Goal: Find specific page/section: Find specific page/section

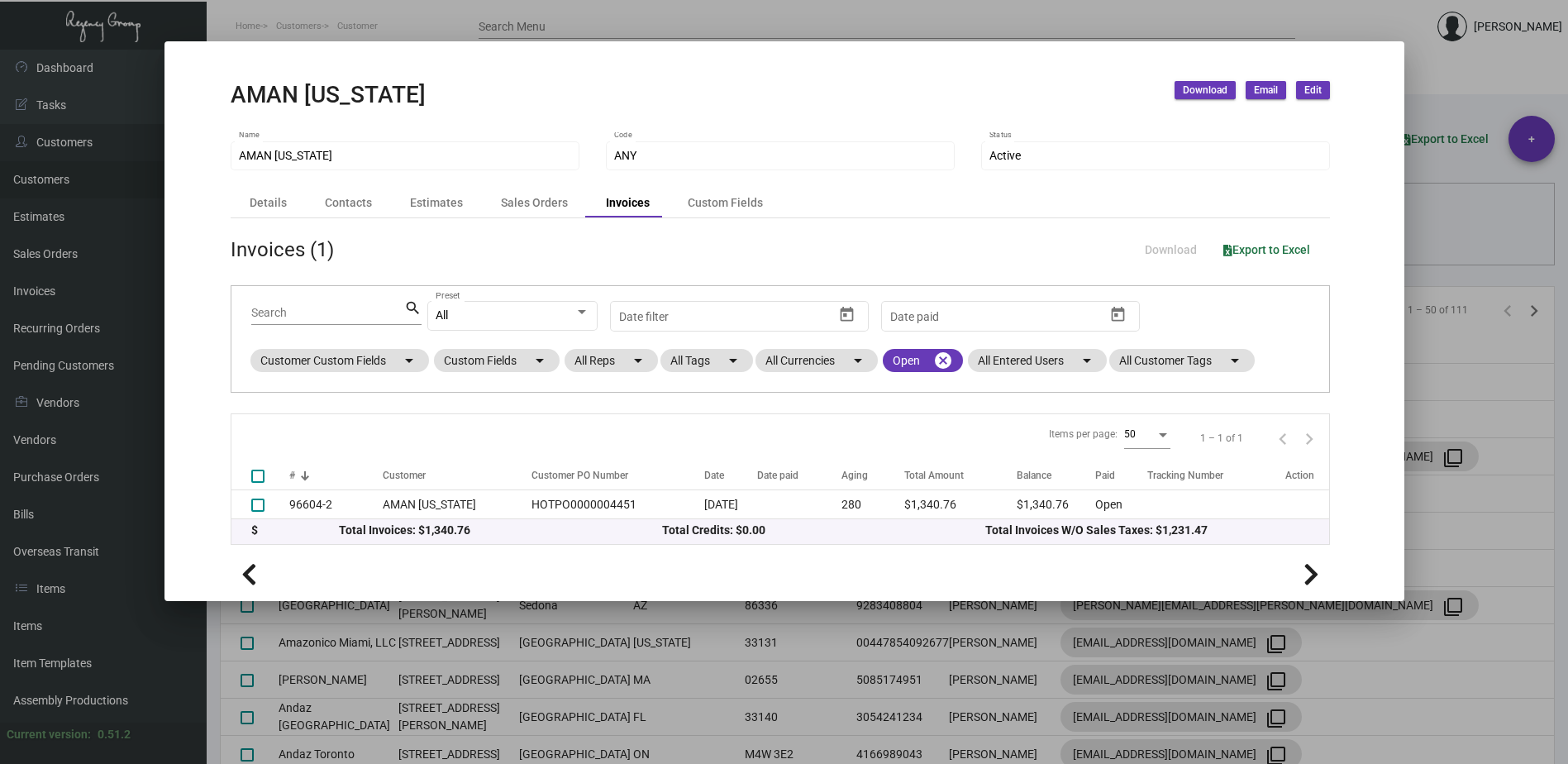
click at [220, 18] on div at bounding box center [784, 382] width 1568 height 764
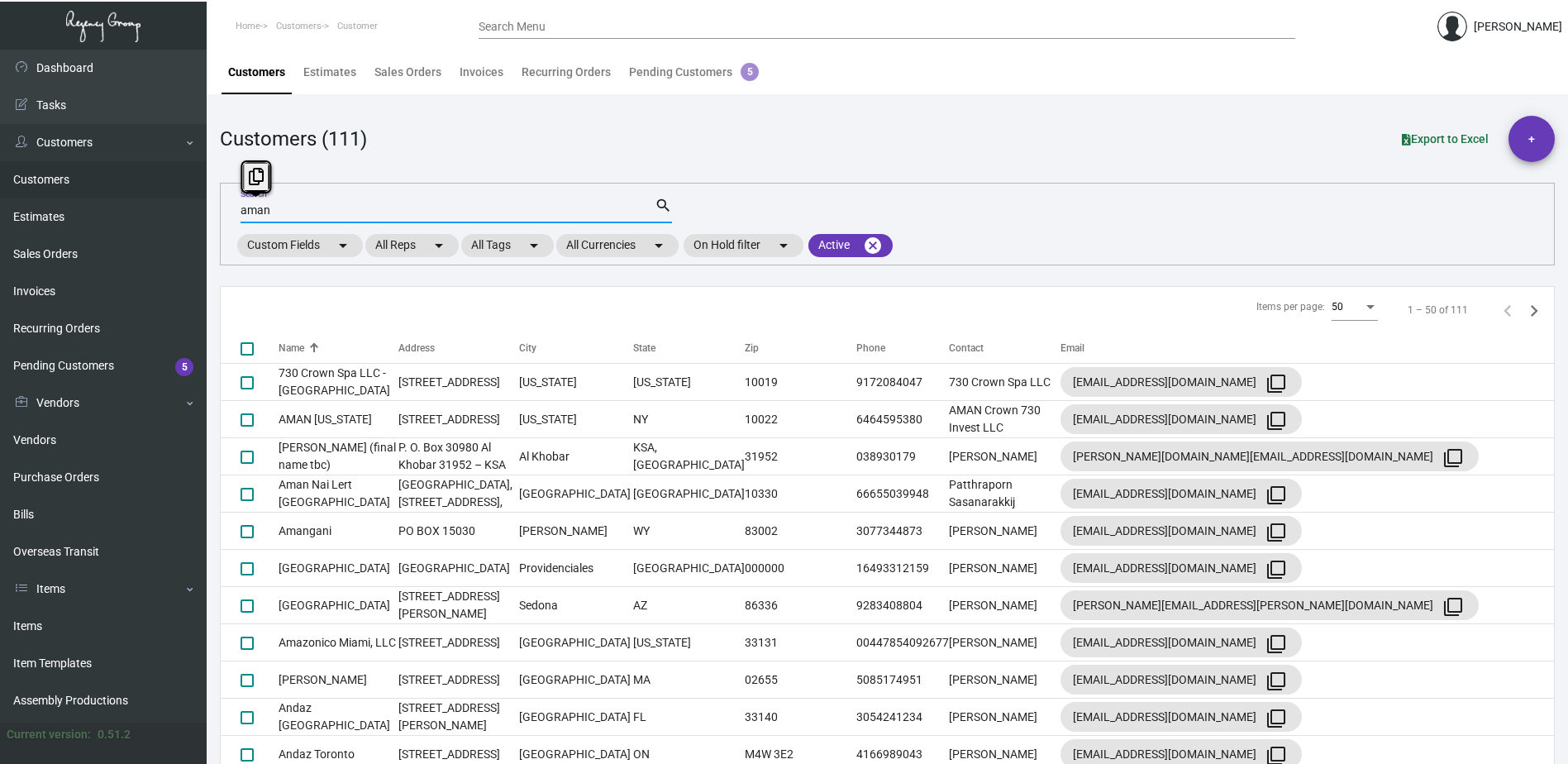
drag, startPoint x: 293, startPoint y: 214, endPoint x: 220, endPoint y: 200, distance: 74.3
click at [220, 200] on div "aman Search search Custom Fields arrow_drop_down All Reps arrow_drop_down All T…" at bounding box center [887, 224] width 1335 height 83
type input "Baccarat"
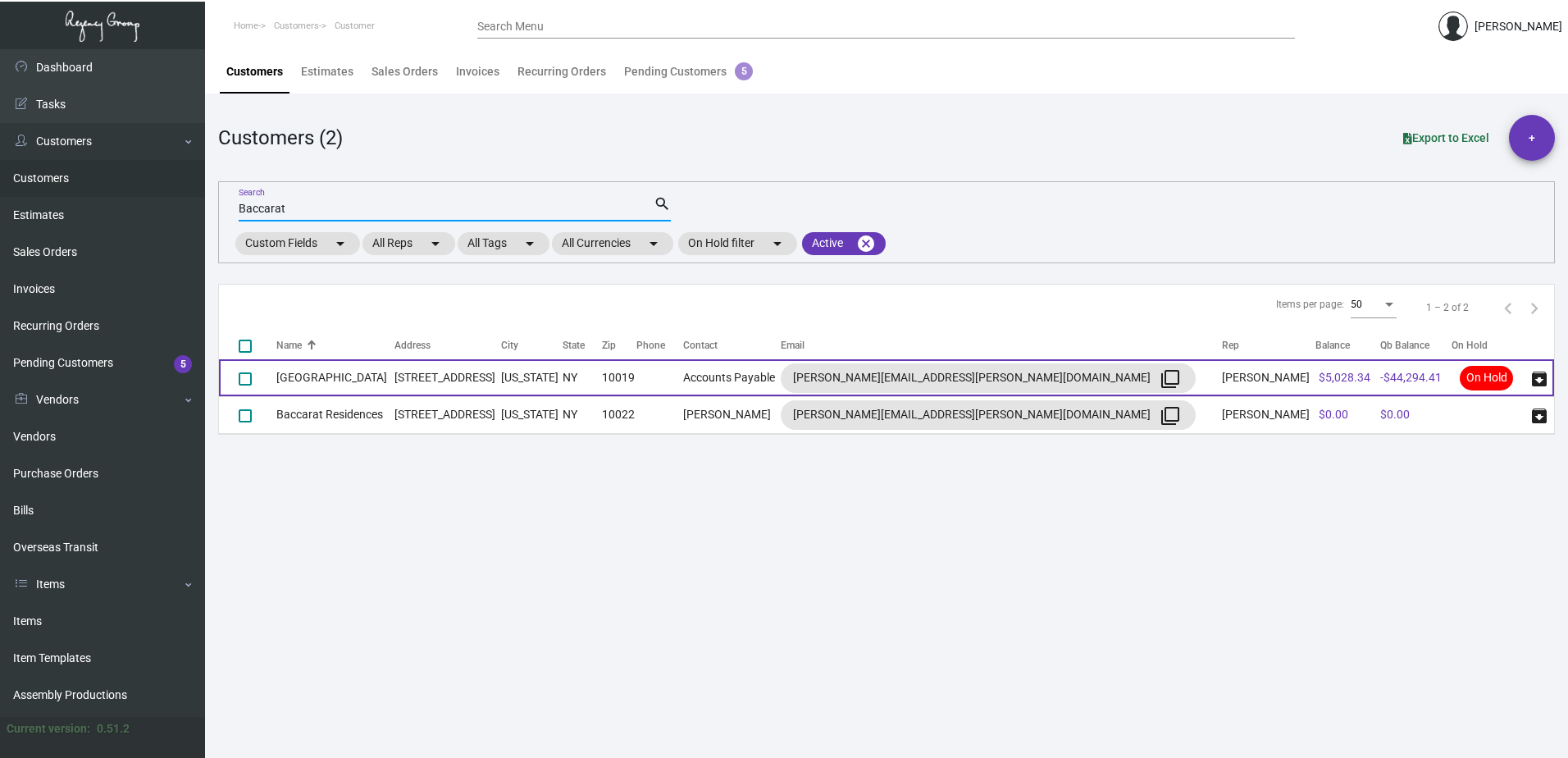
click at [327, 382] on td "[GEOGRAPHIC_DATA]" at bounding box center [335, 378] width 118 height 37
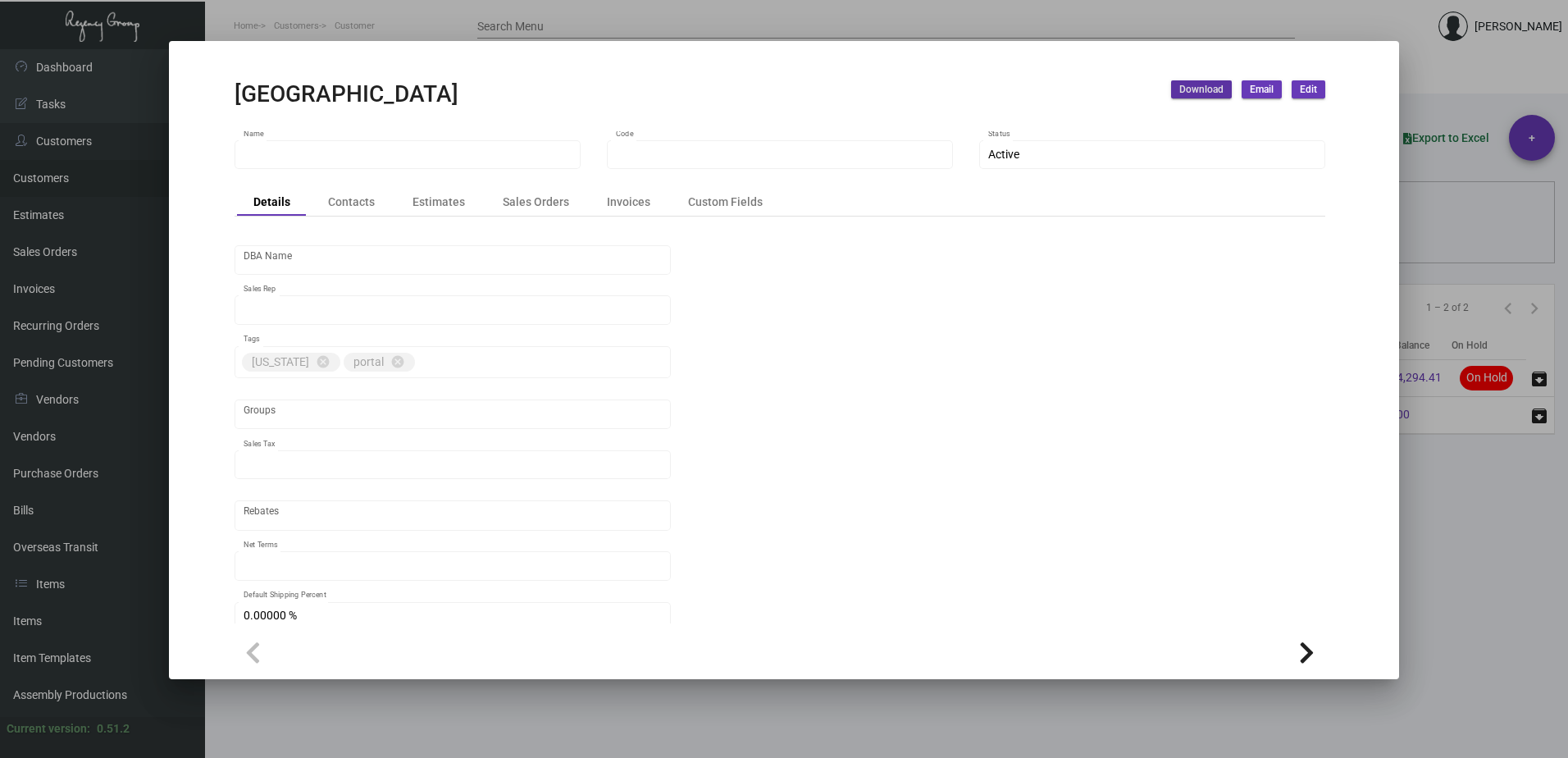
type input "[GEOGRAPHIC_DATA]"
type input "BCRT"
type input "[PERSON_NAME]"
type input "[GEOGRAPHIC_DATA]-[GEOGRAPHIC_DATA] ([US_STATE][GEOGRAPHIC_DATA])"
type input "Net 30"
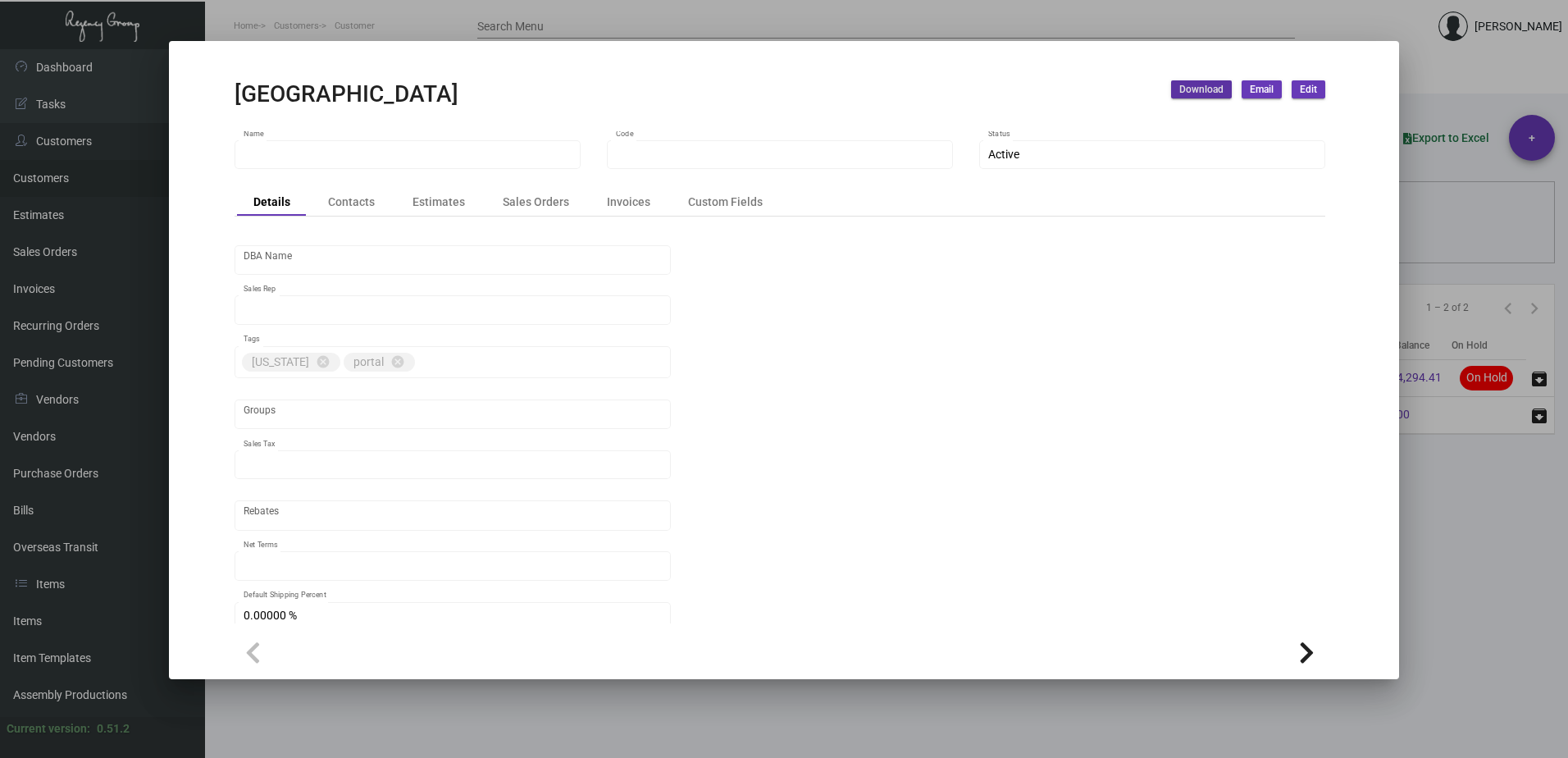
type input "United States Dollar $"
type input "$ 0.00"
checkbox input "true"
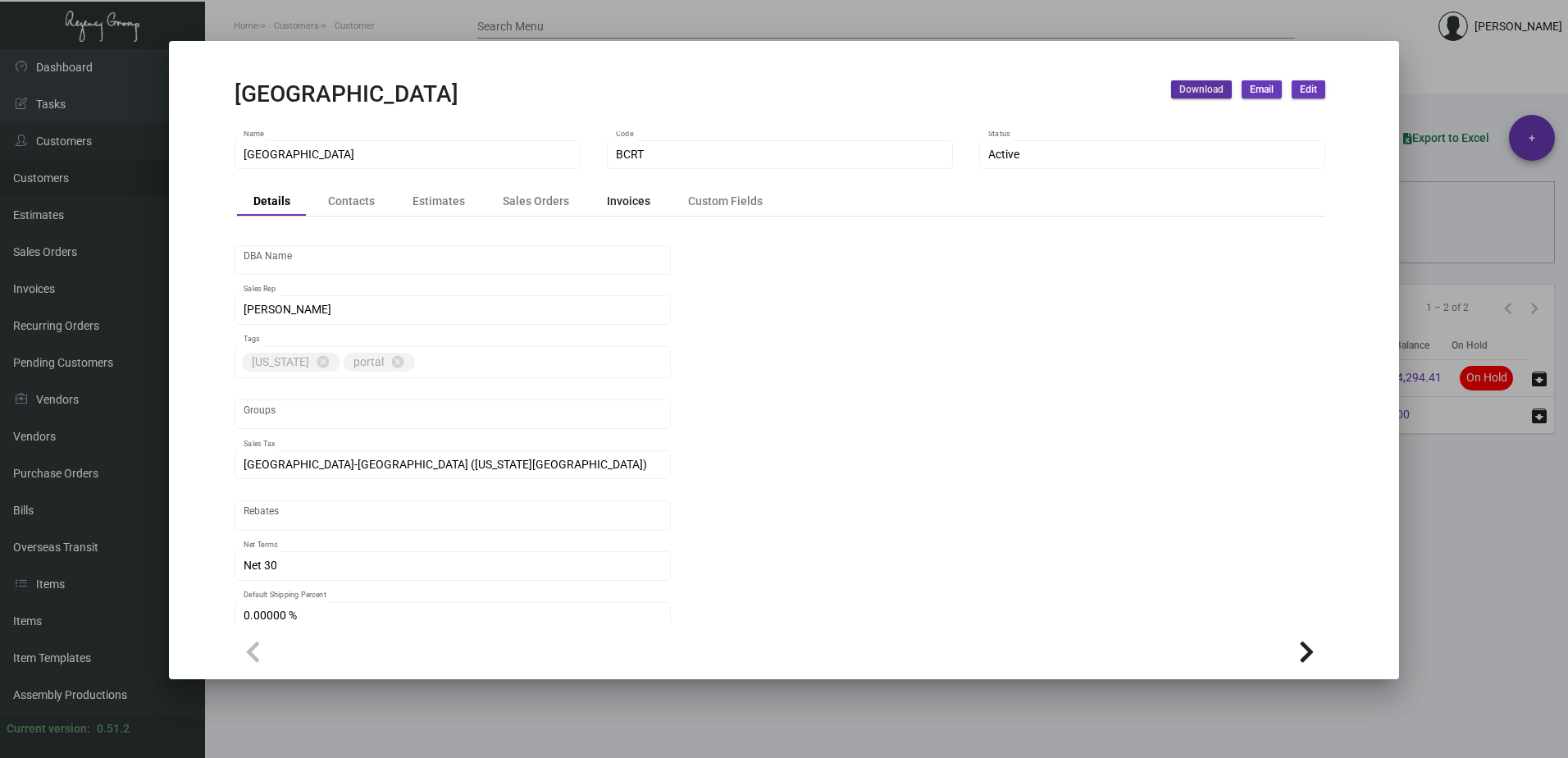
drag, startPoint x: 639, startPoint y: 204, endPoint x: 666, endPoint y: 220, distance: 31.4
click at [641, 204] on div "Invoices" at bounding box center [628, 201] width 43 height 17
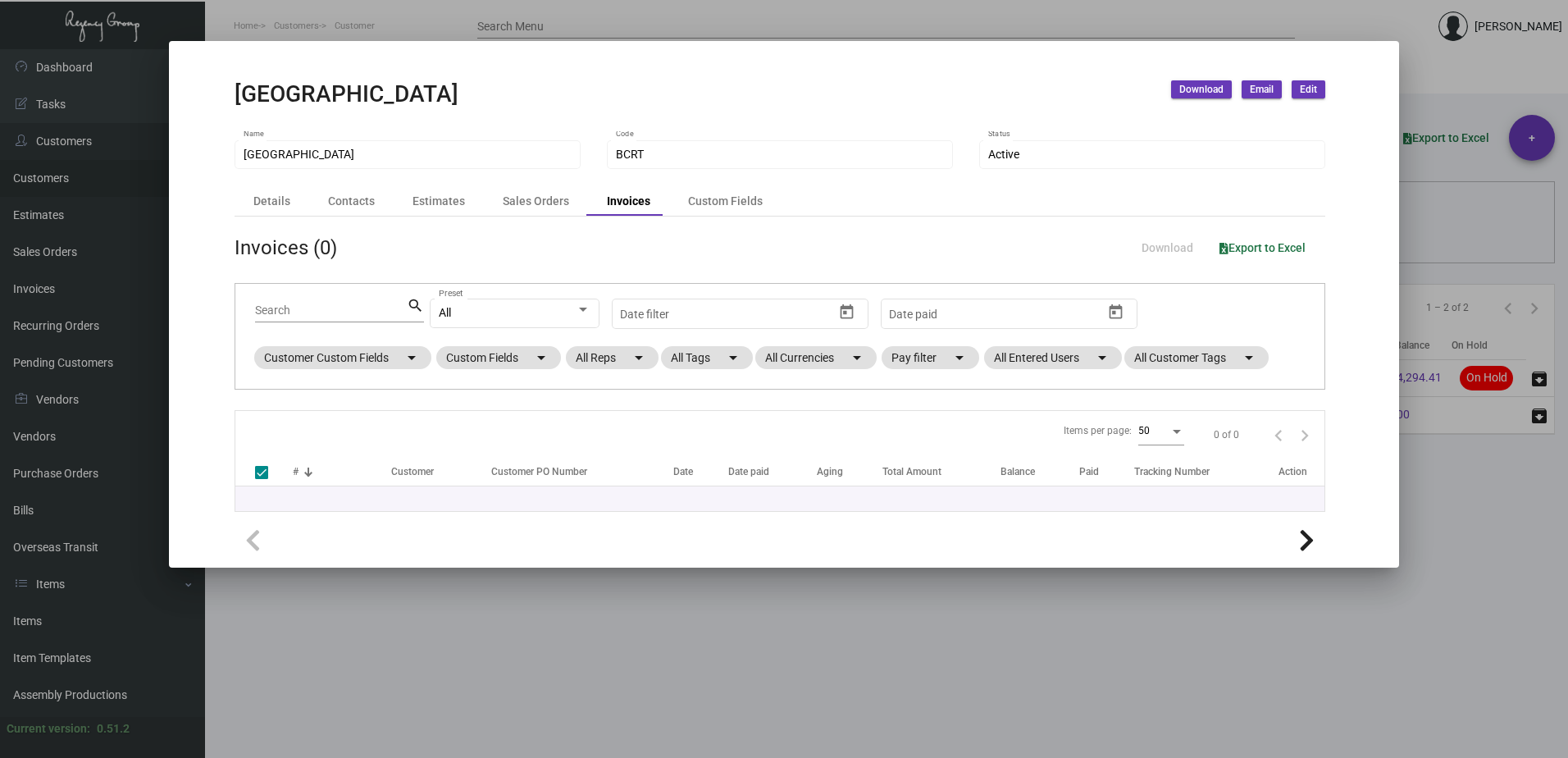
checkbox input "false"
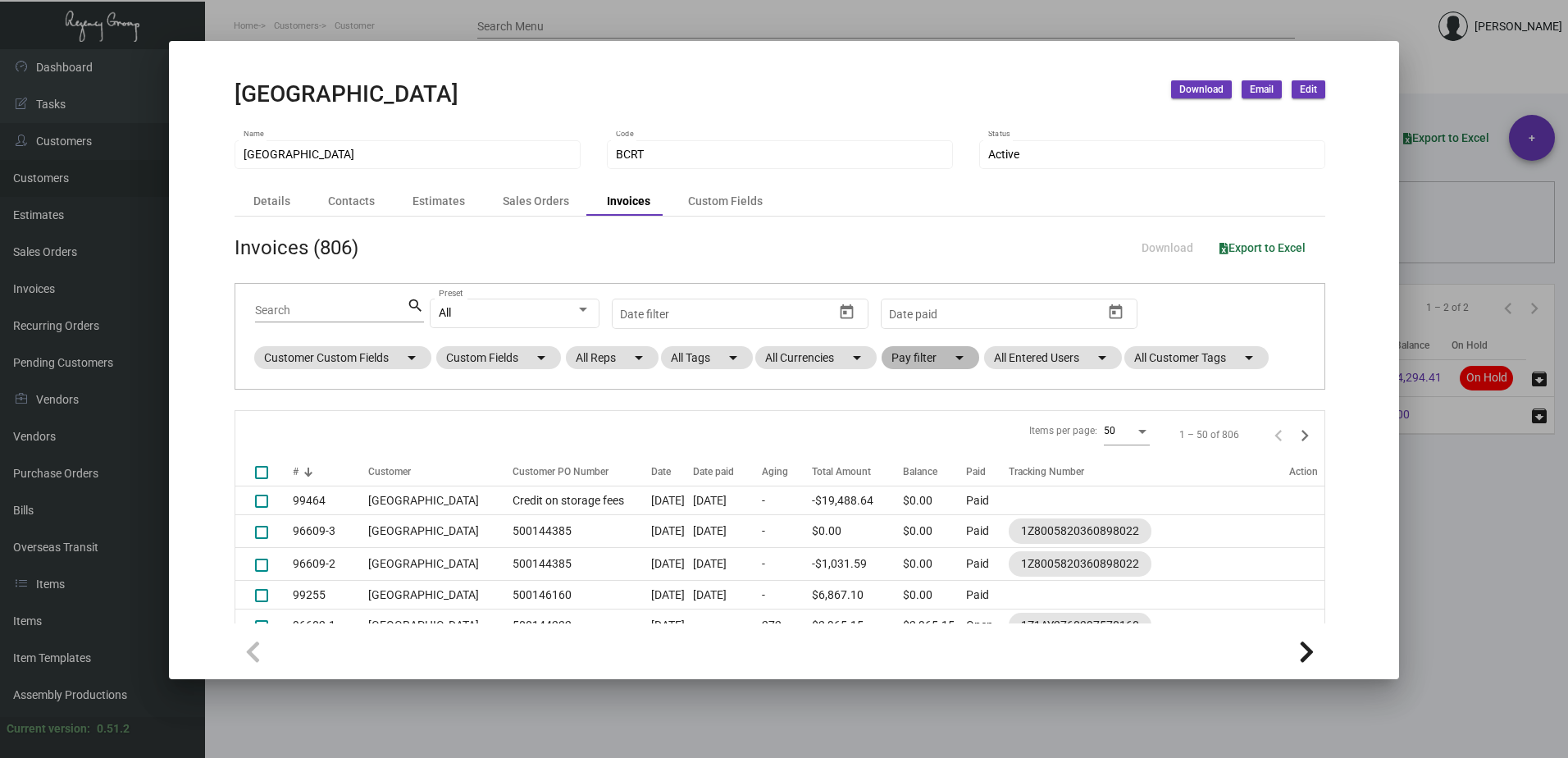
click at [937, 354] on mat-chip "Pay filter arrow_drop_down" at bounding box center [930, 358] width 97 height 23
click at [923, 437] on span "Paid" at bounding box center [930, 438] width 23 height 20
click at [905, 443] on input "Paid" at bounding box center [904, 443] width 1 height 1
checkbox input "true"
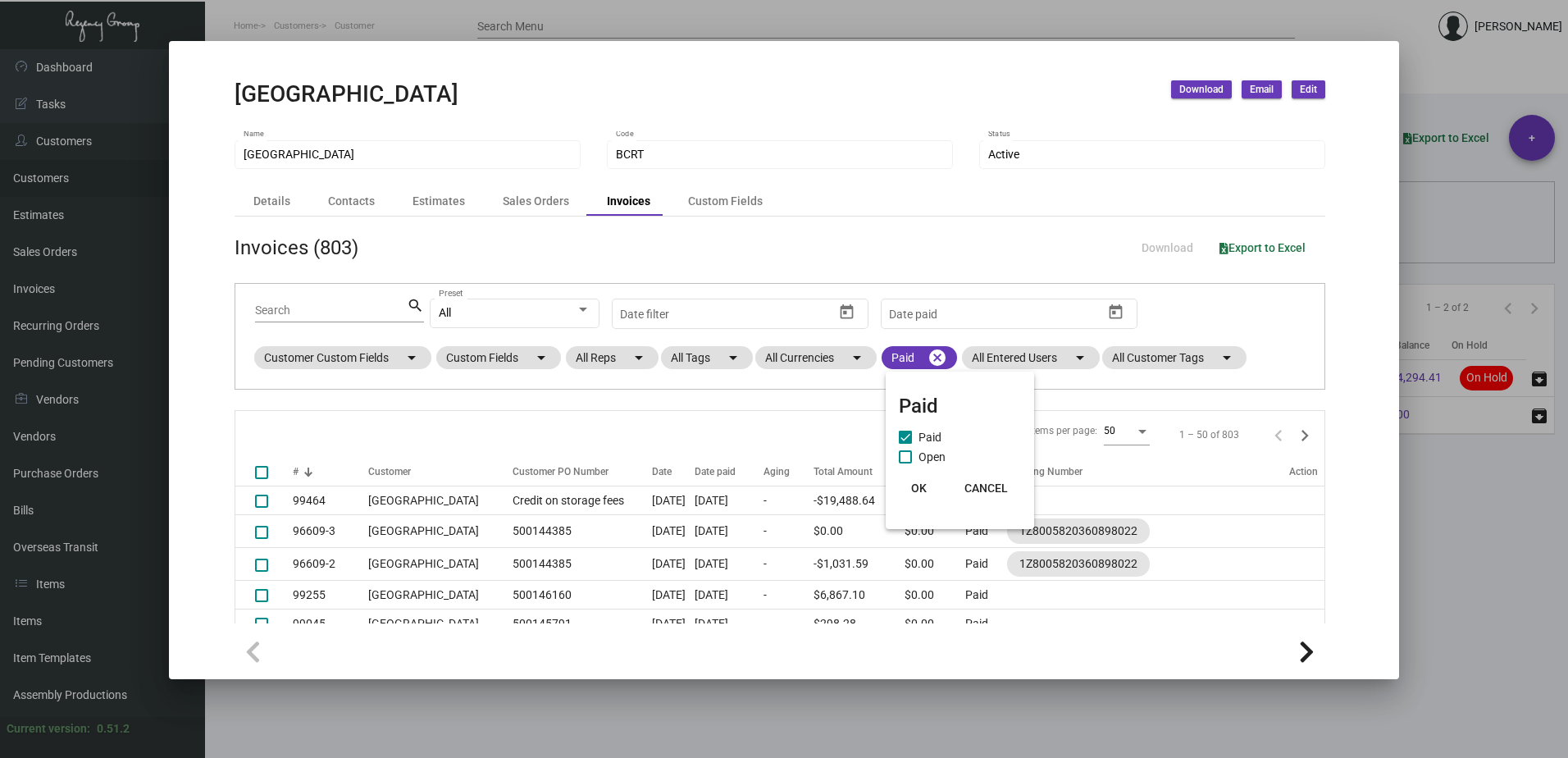
click at [918, 487] on span "OK" at bounding box center [918, 488] width 16 height 13
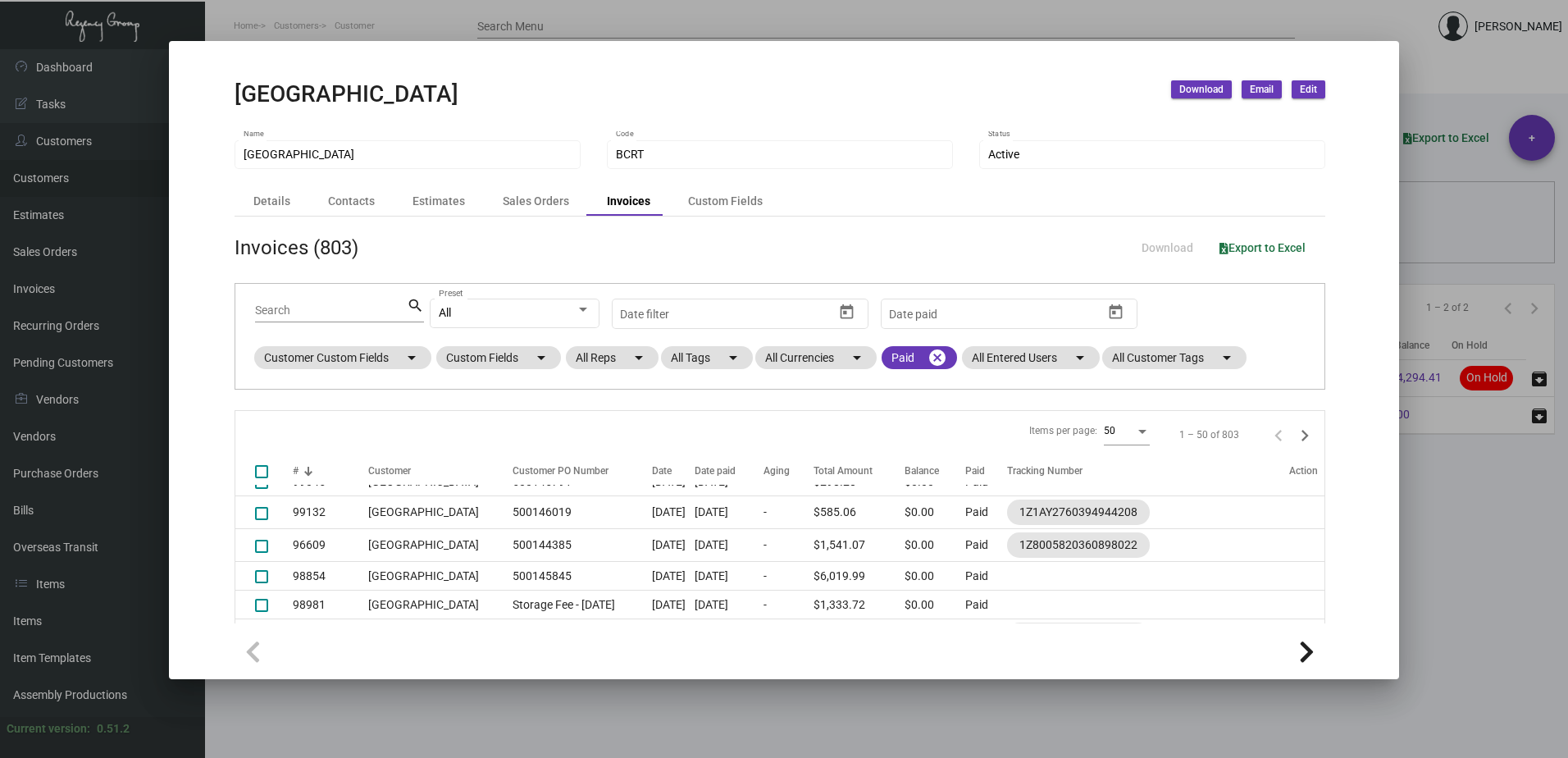
scroll to position [164, 0]
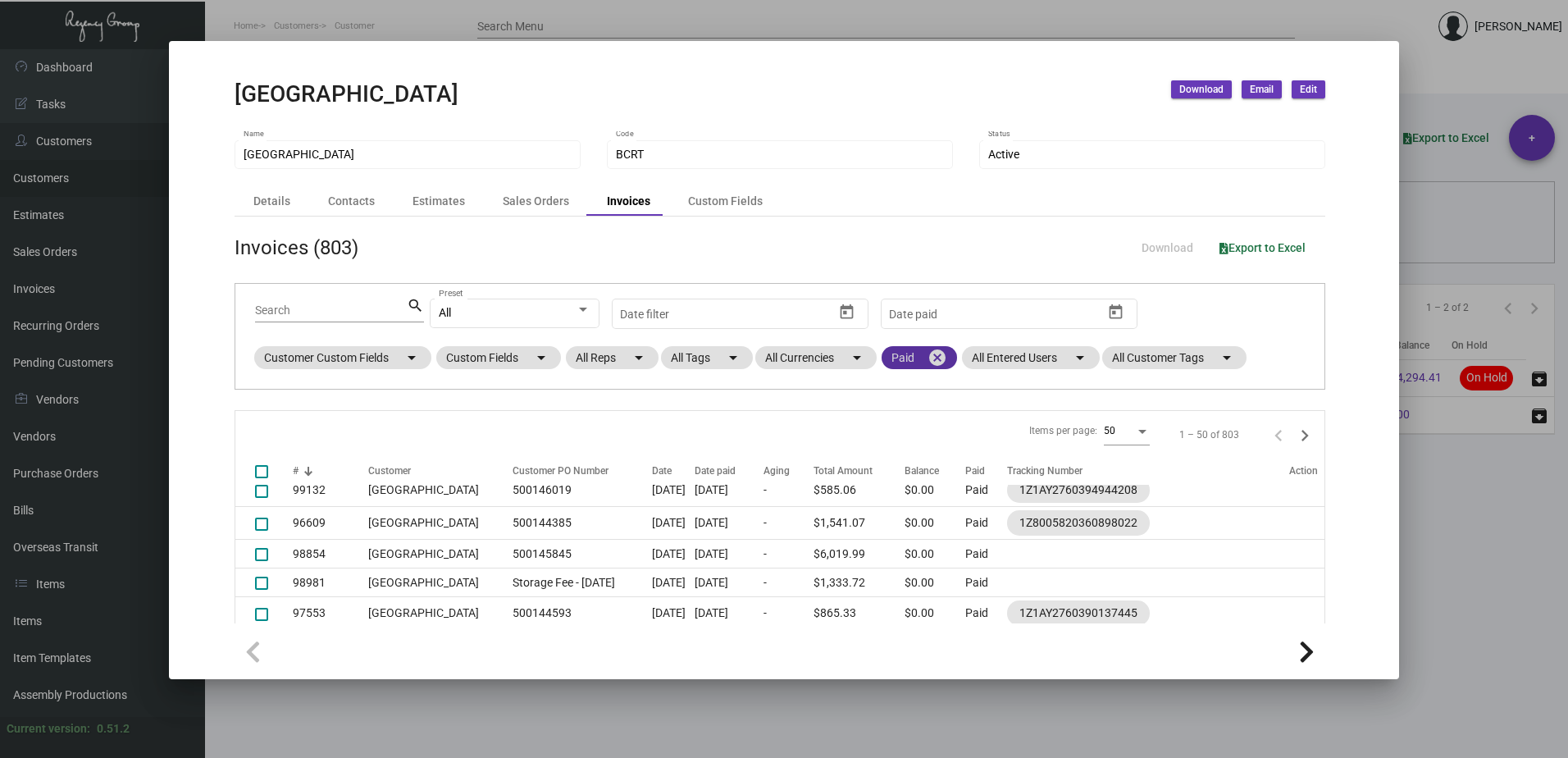
click at [935, 357] on mat-icon "cancel" at bounding box center [937, 358] width 20 height 20
click at [932, 357] on mat-chip "Pay filter arrow_drop_down" at bounding box center [930, 358] width 97 height 23
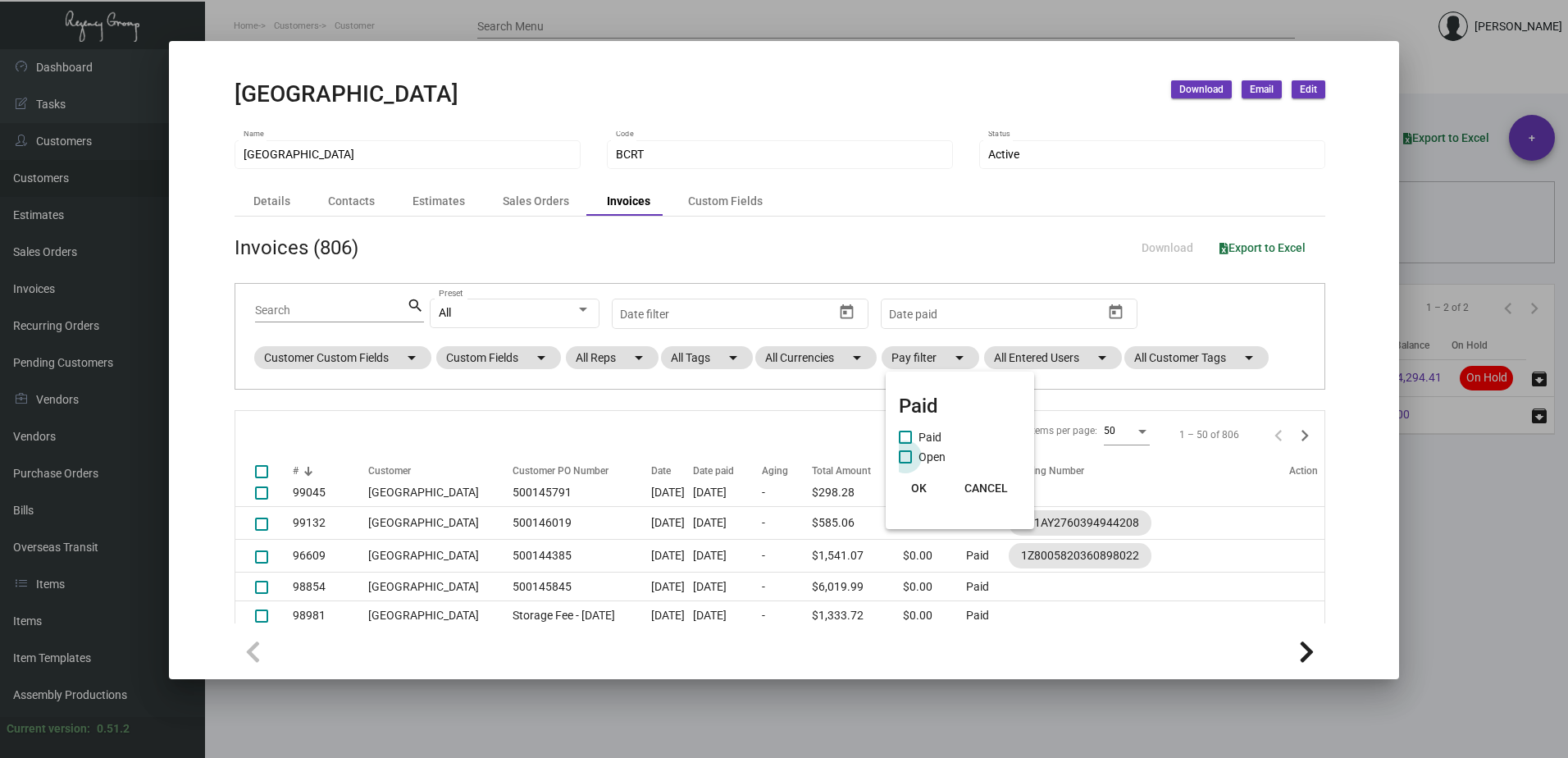
click at [936, 460] on span "Open" at bounding box center [932, 457] width 27 height 20
click at [905, 463] on input "Open" at bounding box center [904, 463] width 1 height 1
checkbox input "true"
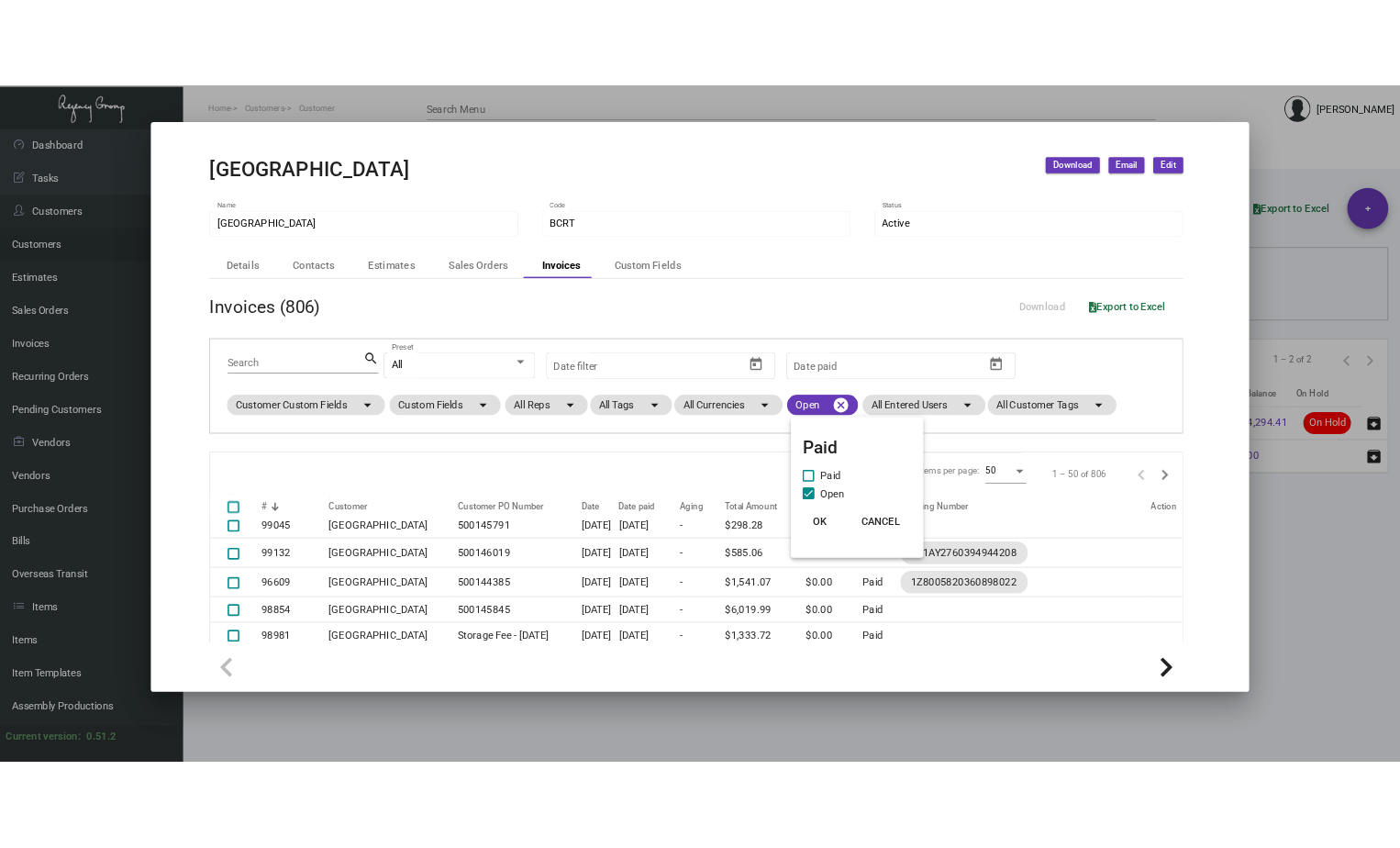
scroll to position [0, 0]
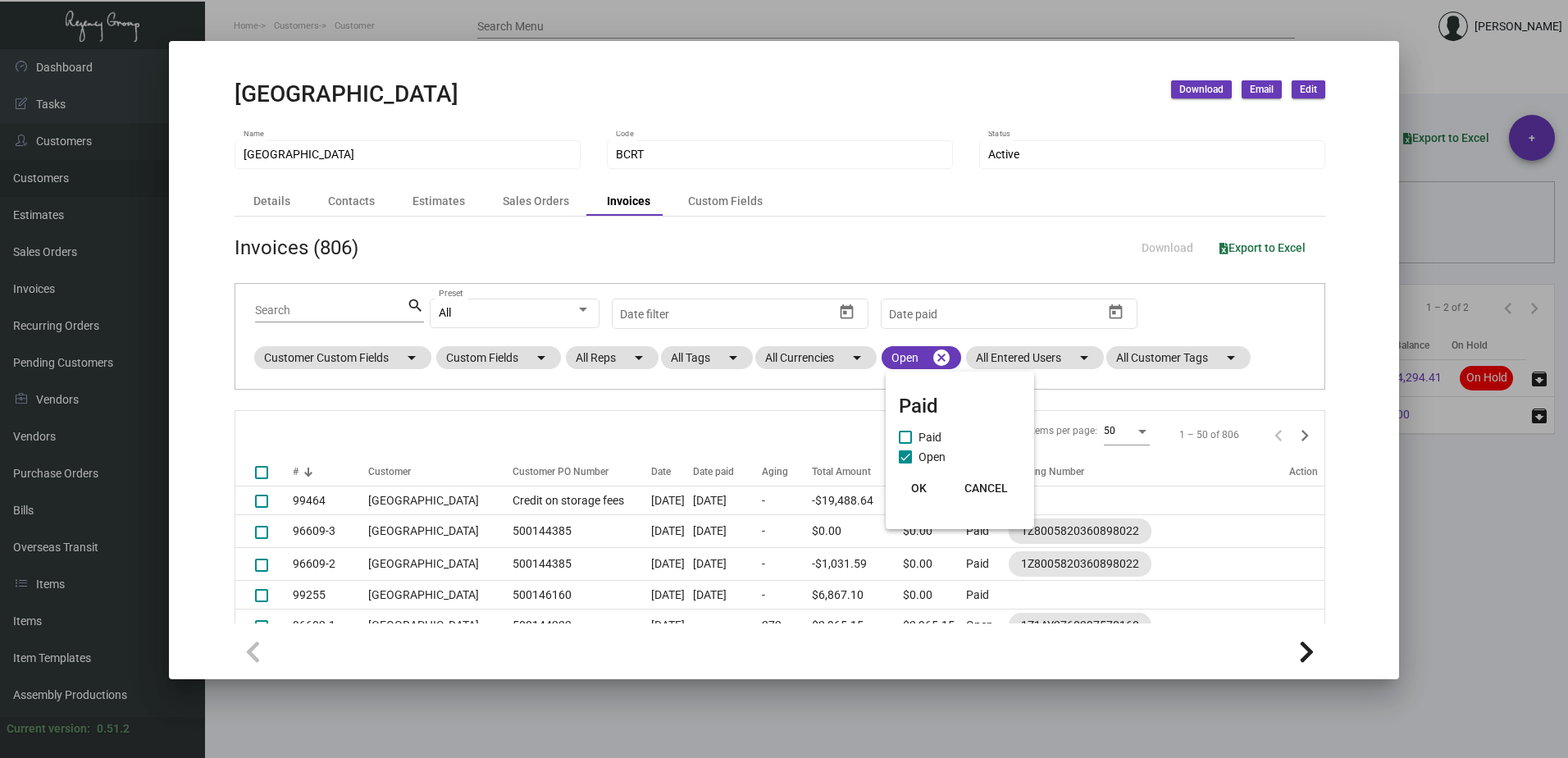
click at [917, 486] on span "OK" at bounding box center [918, 488] width 16 height 13
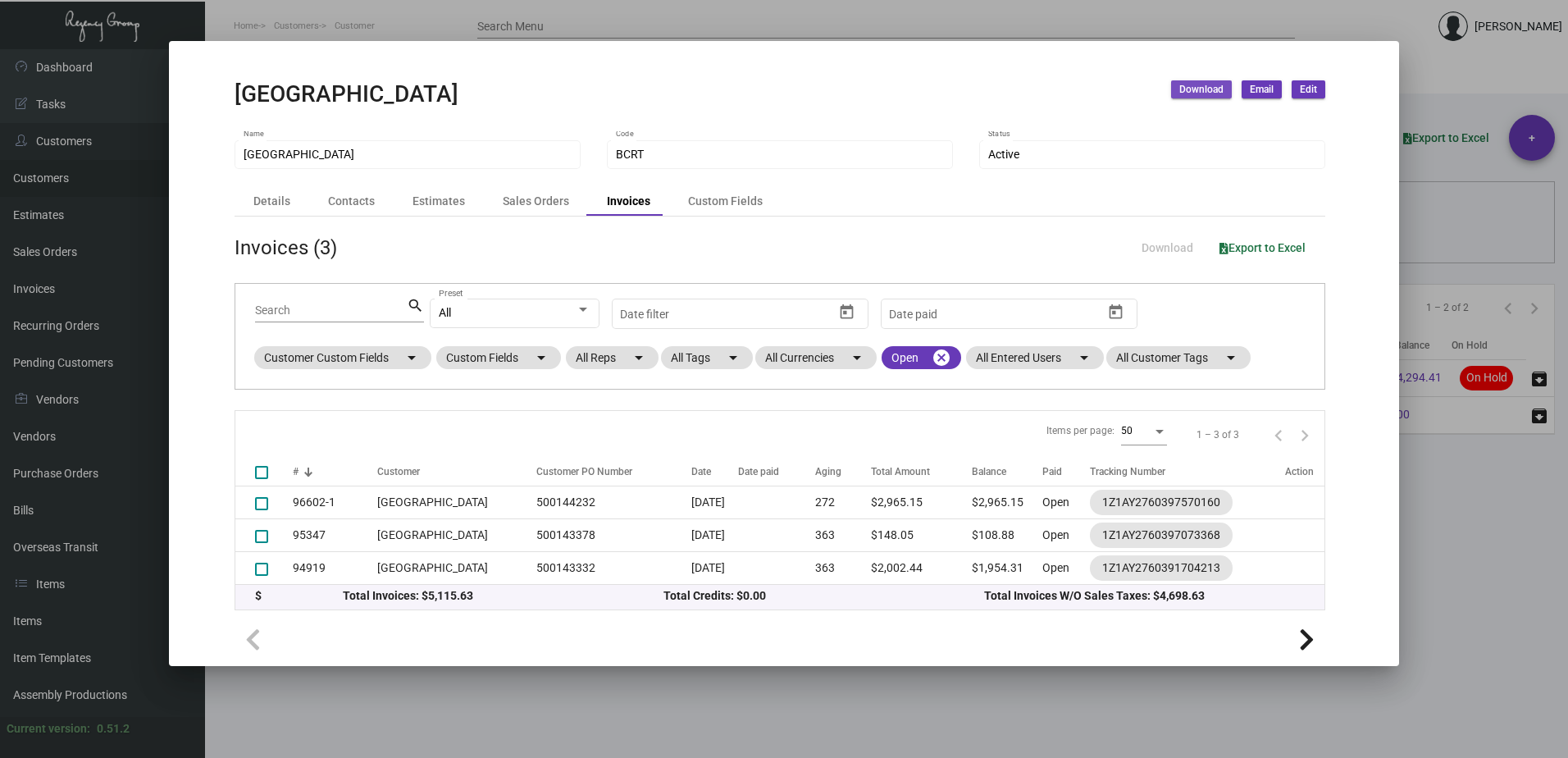
click at [1206, 91] on span "Download" at bounding box center [1201, 90] width 44 height 14
click at [1208, 205] on button "Statements" at bounding box center [1247, 203] width 151 height 39
